Goal: Information Seeking & Learning: Learn about a topic

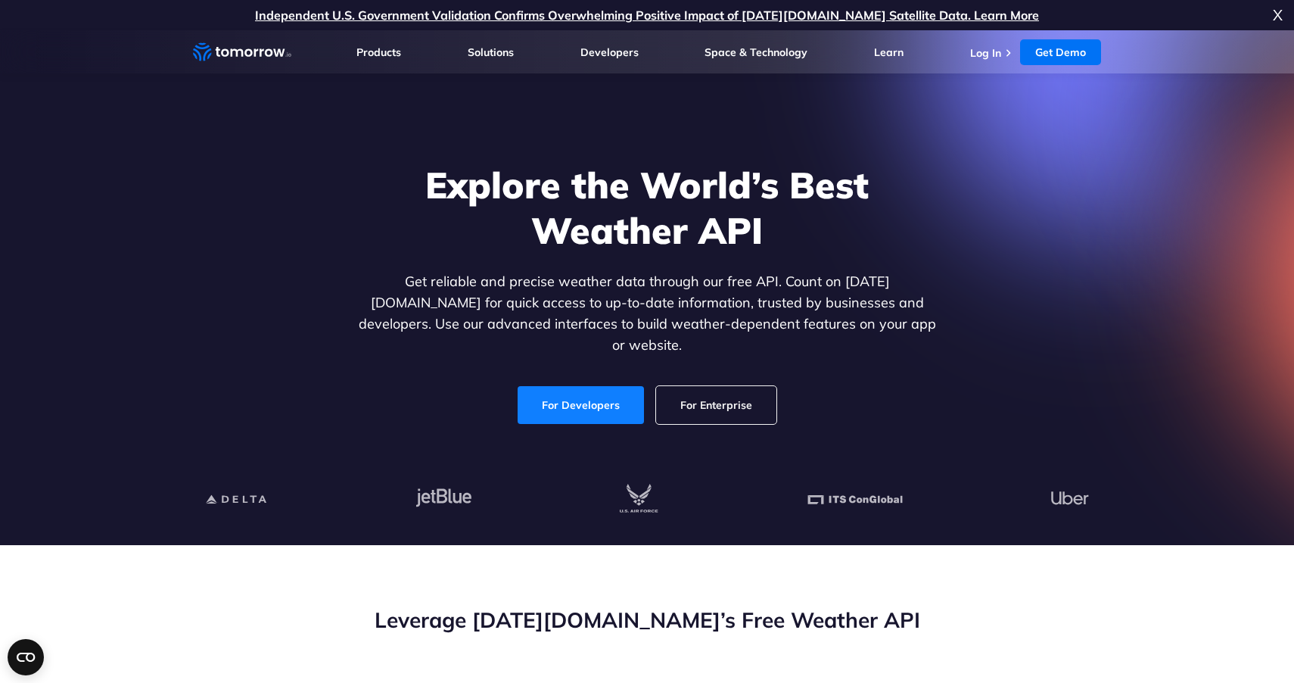
click at [597, 388] on link "For Developers" at bounding box center [581, 405] width 126 height 38
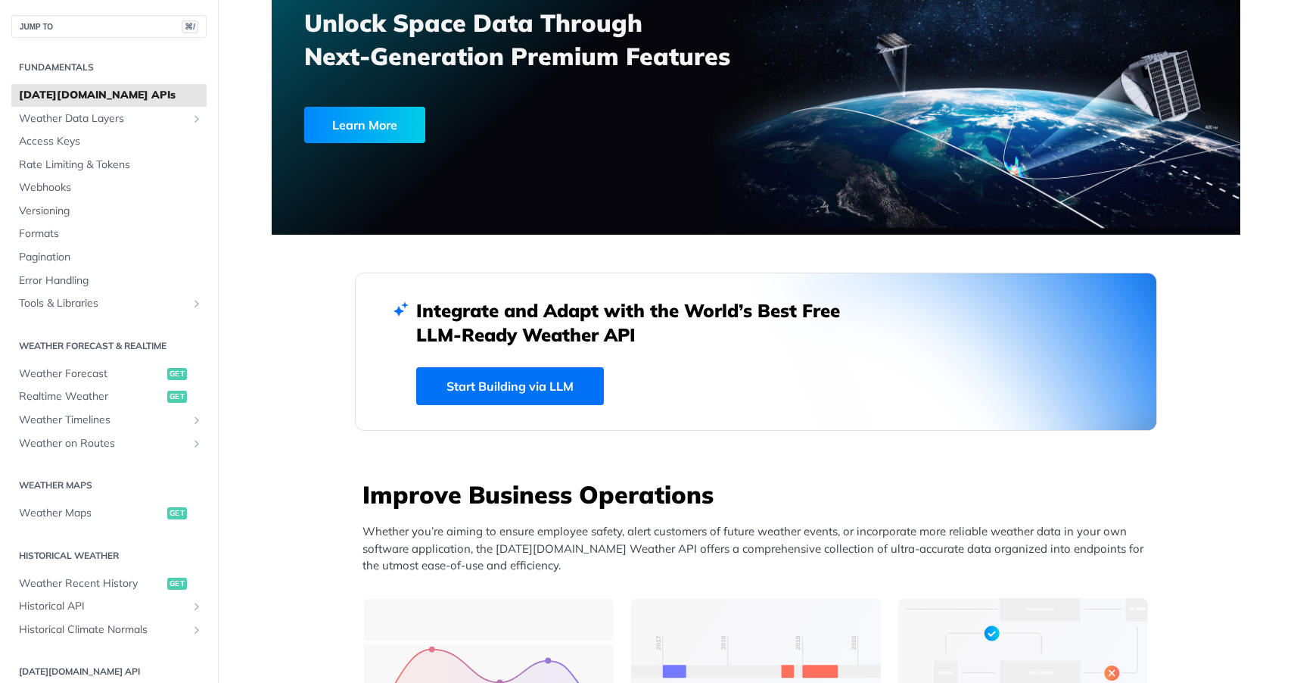
scroll to position [213, 0]
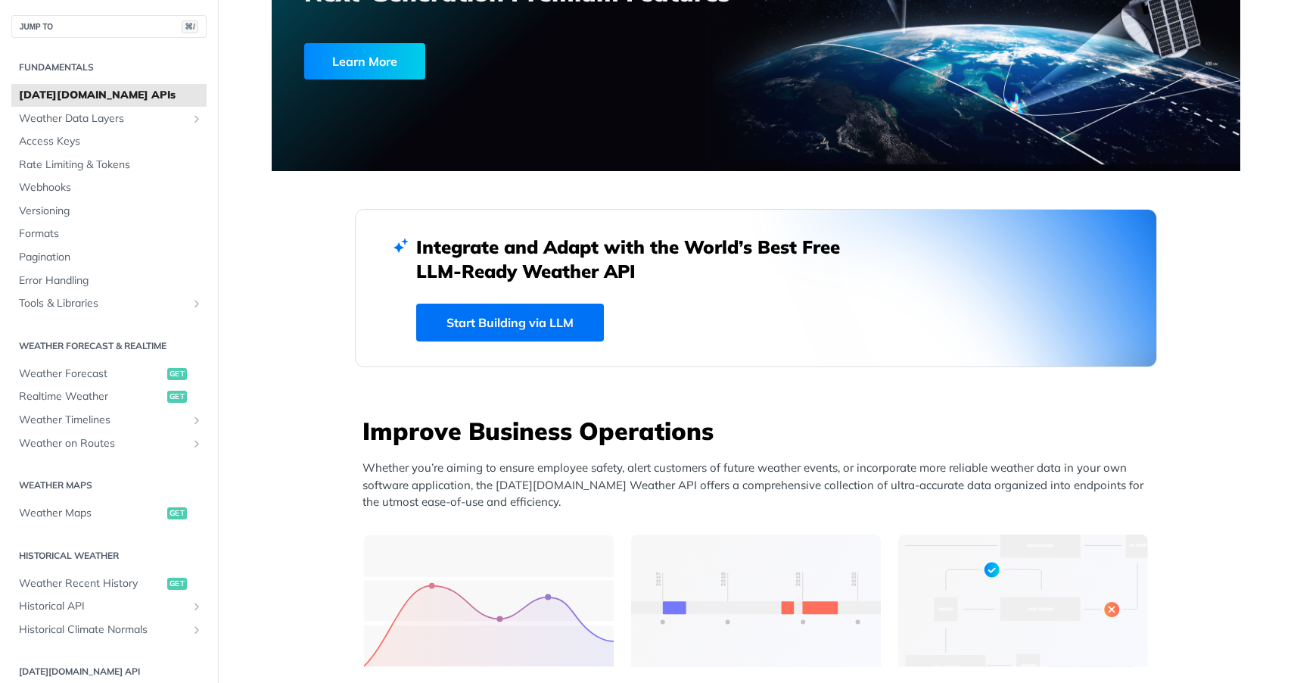
click at [477, 322] on link "Start Building via LLM" at bounding box center [510, 322] width 188 height 38
